Goal: Information Seeking & Learning: Check status

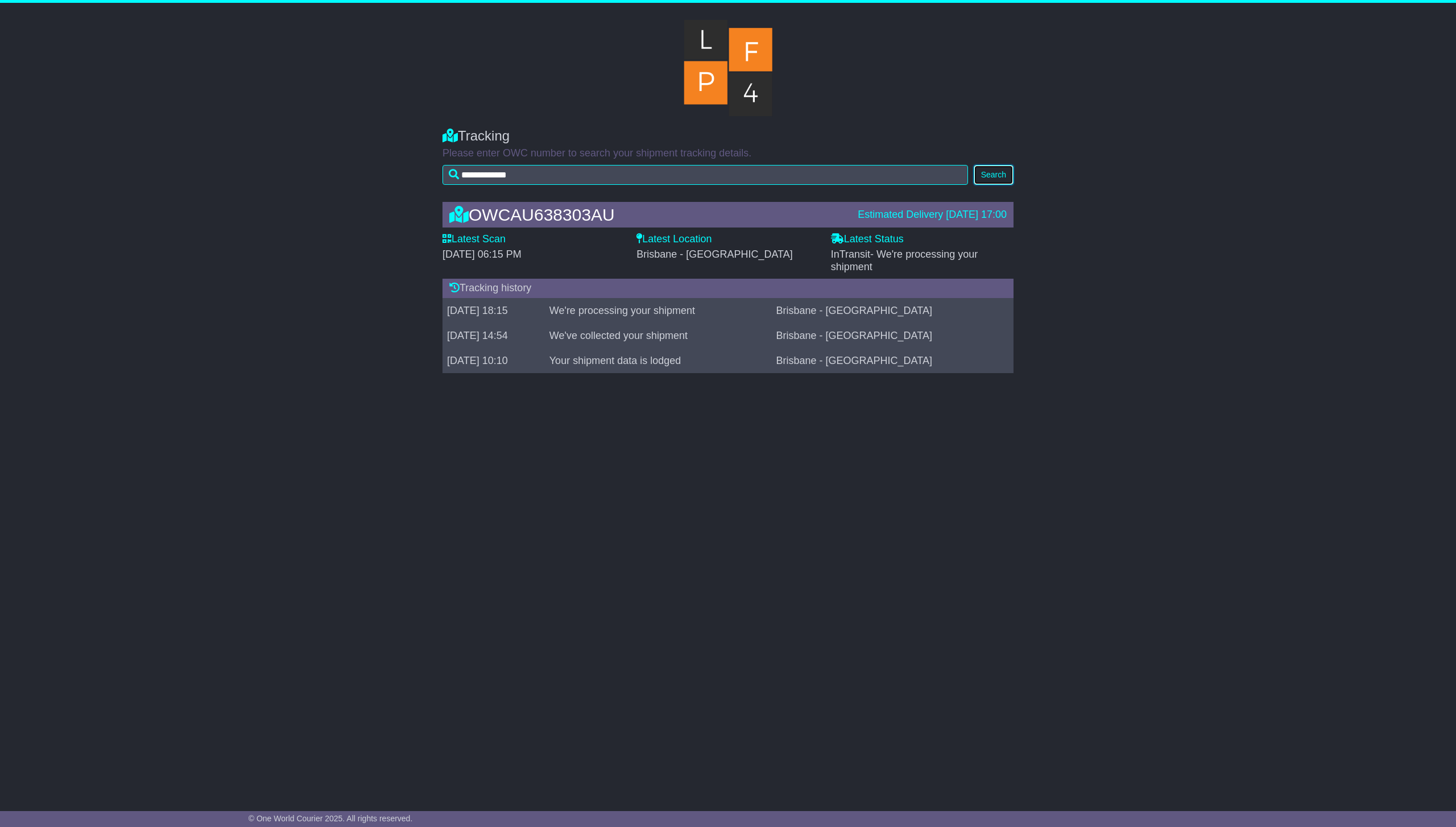
click at [1004, 178] on button "Search" at bounding box center [994, 174] width 40 height 20
